Goal: Browse casually

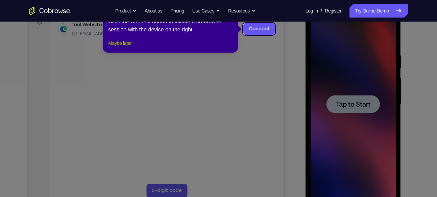
click at [131, 47] on button "Maybe later" at bounding box center [119, 43] width 23 height 8
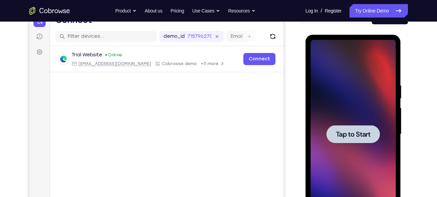
scroll to position [78, 0]
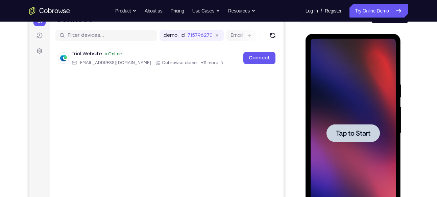
click at [345, 142] on div at bounding box center [352, 133] width 53 height 18
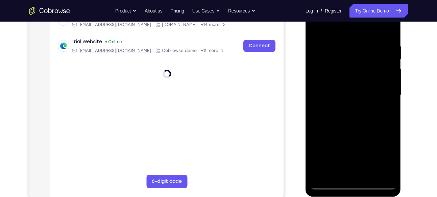
scroll to position [118, 0]
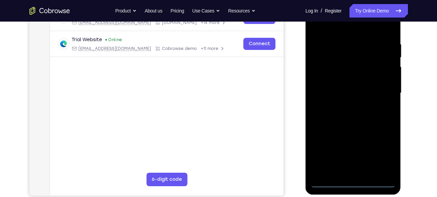
click at [351, 181] on div at bounding box center [353, 93] width 85 height 189
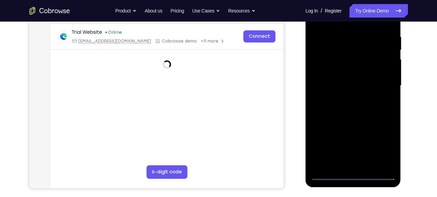
scroll to position [126, 0]
click at [379, 148] on div at bounding box center [353, 85] width 85 height 189
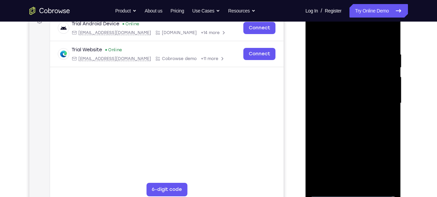
scroll to position [108, 0]
click at [339, 40] on div at bounding box center [353, 103] width 85 height 189
click at [323, 85] on div at bounding box center [353, 103] width 85 height 189
click at [351, 102] on div at bounding box center [353, 103] width 85 height 189
click at [336, 105] on div at bounding box center [353, 103] width 85 height 189
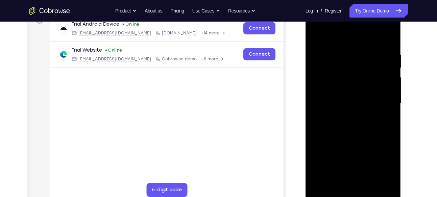
click at [336, 105] on div at bounding box center [353, 103] width 85 height 189
drag, startPoint x: 340, startPoint y: 89, endPoint x: 344, endPoint y: 66, distance: 23.2
click at [344, 66] on div at bounding box center [353, 103] width 85 height 189
drag, startPoint x: 350, startPoint y: 92, endPoint x: 351, endPoint y: 77, distance: 14.9
click at [351, 77] on div at bounding box center [353, 103] width 85 height 189
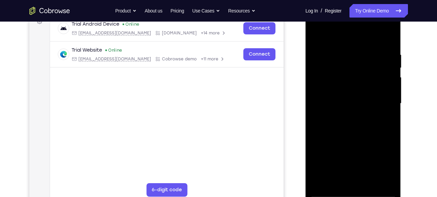
click at [353, 75] on div at bounding box center [353, 103] width 85 height 189
click at [355, 57] on div at bounding box center [353, 103] width 85 height 189
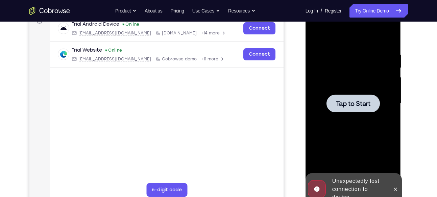
click at [351, 111] on div at bounding box center [352, 104] width 53 height 18
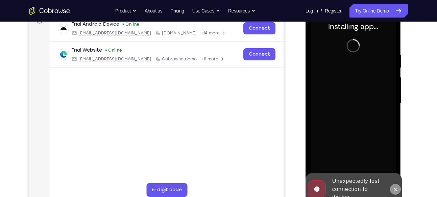
click at [396, 190] on icon at bounding box center [395, 189] width 5 height 5
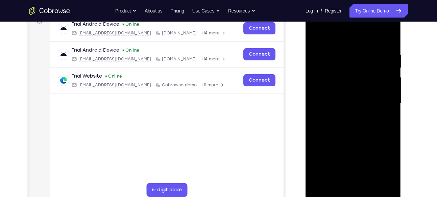
click at [352, 194] on div at bounding box center [353, 103] width 85 height 189
click at [381, 163] on div at bounding box center [353, 103] width 85 height 189
click at [347, 36] on div at bounding box center [353, 103] width 85 height 189
click at [340, 37] on div at bounding box center [353, 103] width 85 height 189
click at [321, 80] on div at bounding box center [353, 103] width 85 height 189
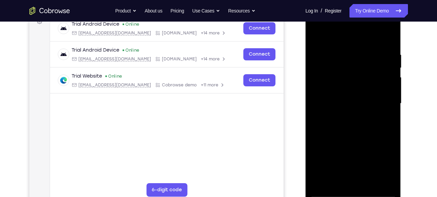
click at [322, 82] on div at bounding box center [353, 103] width 85 height 189
click at [323, 82] on div at bounding box center [353, 103] width 85 height 189
click at [335, 102] on div at bounding box center [353, 103] width 85 height 189
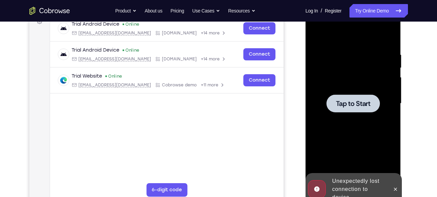
click at [344, 97] on div at bounding box center [352, 104] width 53 height 18
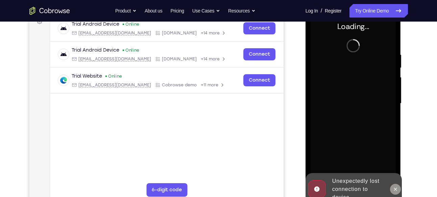
click at [396, 190] on icon at bounding box center [395, 189] width 5 height 5
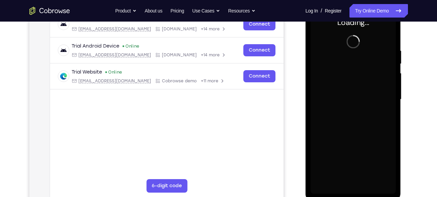
scroll to position [115, 0]
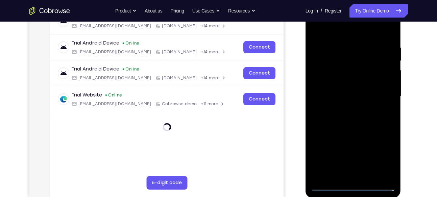
click at [351, 184] on div at bounding box center [353, 96] width 85 height 189
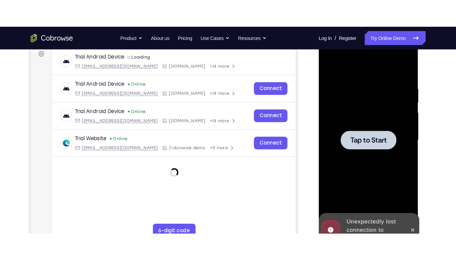
scroll to position [102, 0]
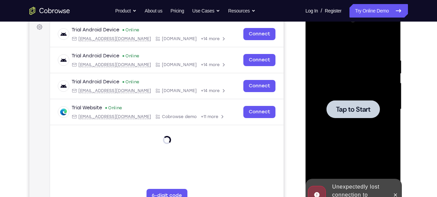
click at [355, 104] on div at bounding box center [352, 109] width 53 height 18
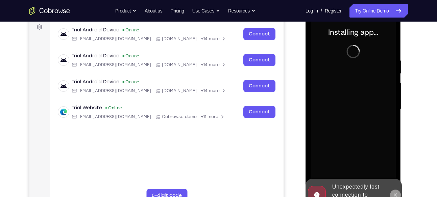
click at [396, 193] on icon at bounding box center [395, 195] width 5 height 5
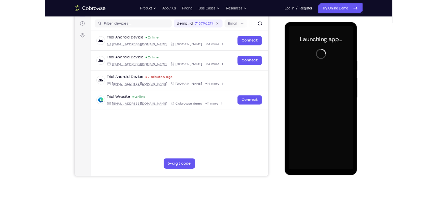
scroll to position [83, 0]
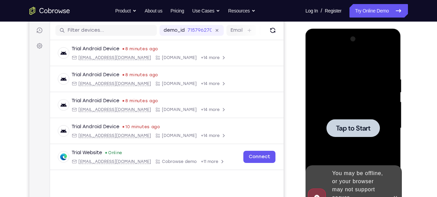
click at [352, 125] on span "Tap to Start" at bounding box center [353, 128] width 34 height 7
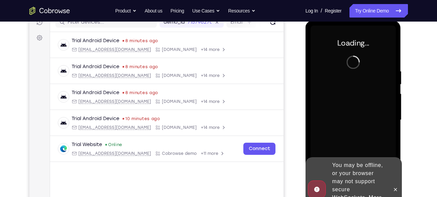
scroll to position [92, 0]
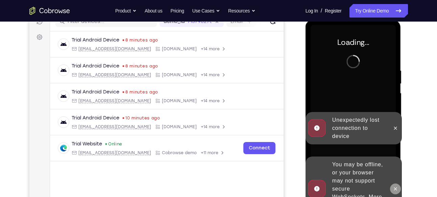
click at [398, 187] on icon at bounding box center [395, 189] width 5 height 5
